Goal: Task Accomplishment & Management: Manage account settings

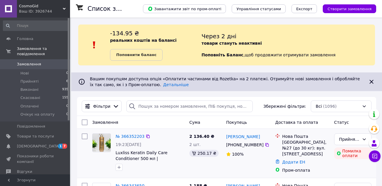
scroll to position [58, 0]
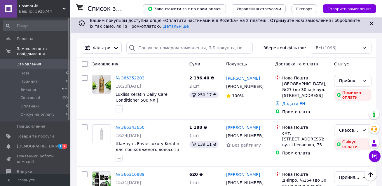
click at [229, 78] on link "[PERSON_NAME]" at bounding box center [243, 78] width 34 height 6
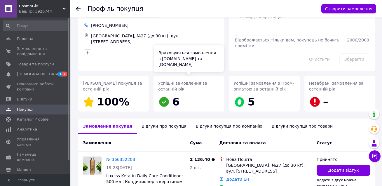
scroll to position [69, 0]
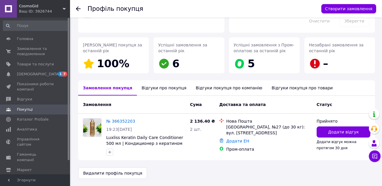
click at [157, 85] on div "Відгуки про покупця" at bounding box center [164, 87] width 54 height 15
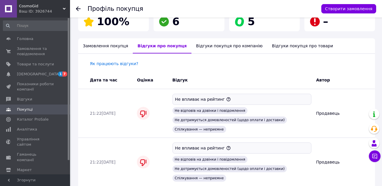
scroll to position [79, 0]
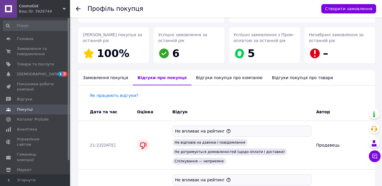
click at [112, 110] on span "Дата та час" at bounding box center [103, 111] width 27 height 5
click at [109, 81] on div "Замовлення покупця" at bounding box center [105, 77] width 55 height 15
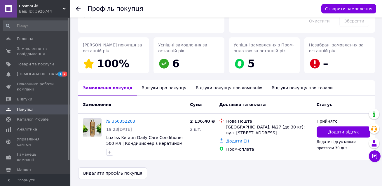
scroll to position [69, 0]
click at [119, 120] on link "№ 366352203" at bounding box center [120, 121] width 29 height 5
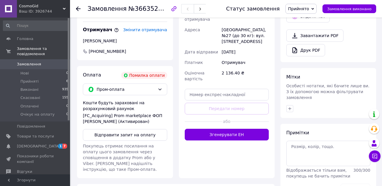
scroll to position [233, 0]
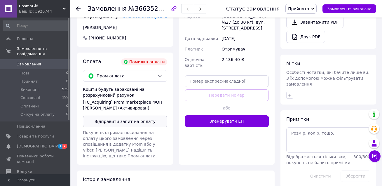
click at [144, 115] on button "Відправити запит на оплату" at bounding box center [125, 121] width 84 height 12
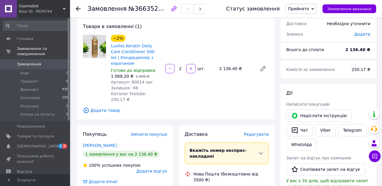
scroll to position [29, 0]
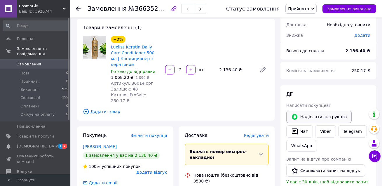
click at [295, 115] on icon "button" at bounding box center [294, 116] width 7 height 7
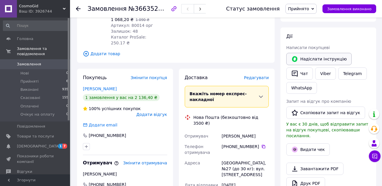
scroll to position [87, 0]
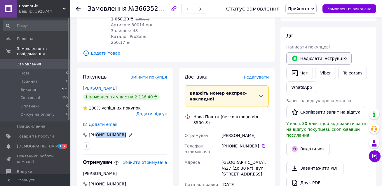
drag, startPoint x: 123, startPoint y: 123, endPoint x: 96, endPoint y: 124, distance: 26.8
click at [96, 132] on div "[PHONE_NUMBER]" at bounding box center [108, 135] width 52 height 6
copy div "0 67 724 37 16"
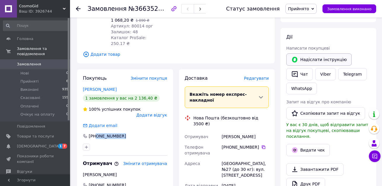
scroll to position [117, 0]
